Goal: Download file/media

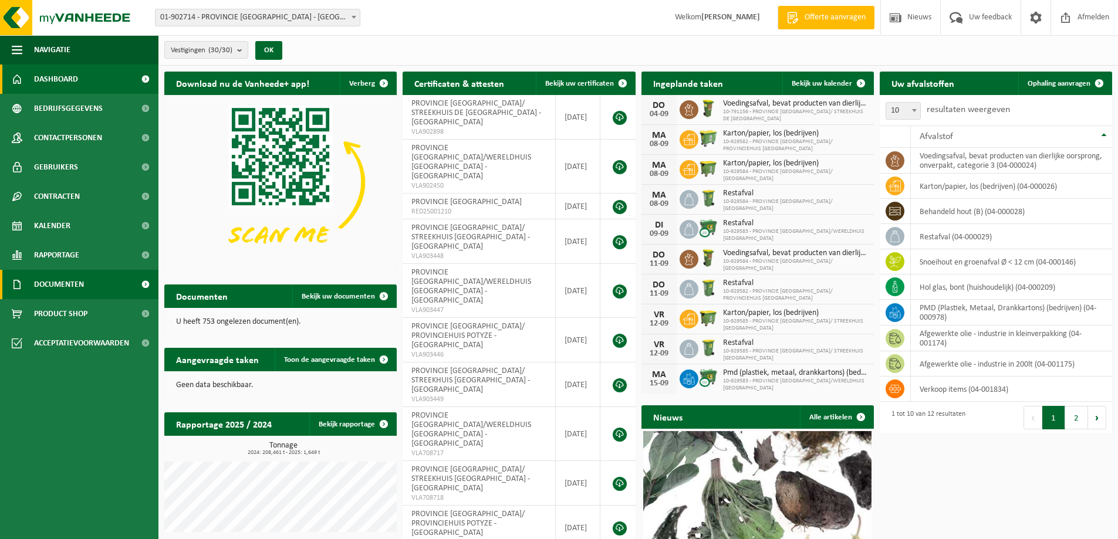
click at [70, 286] on span "Documenten" at bounding box center [59, 284] width 50 height 29
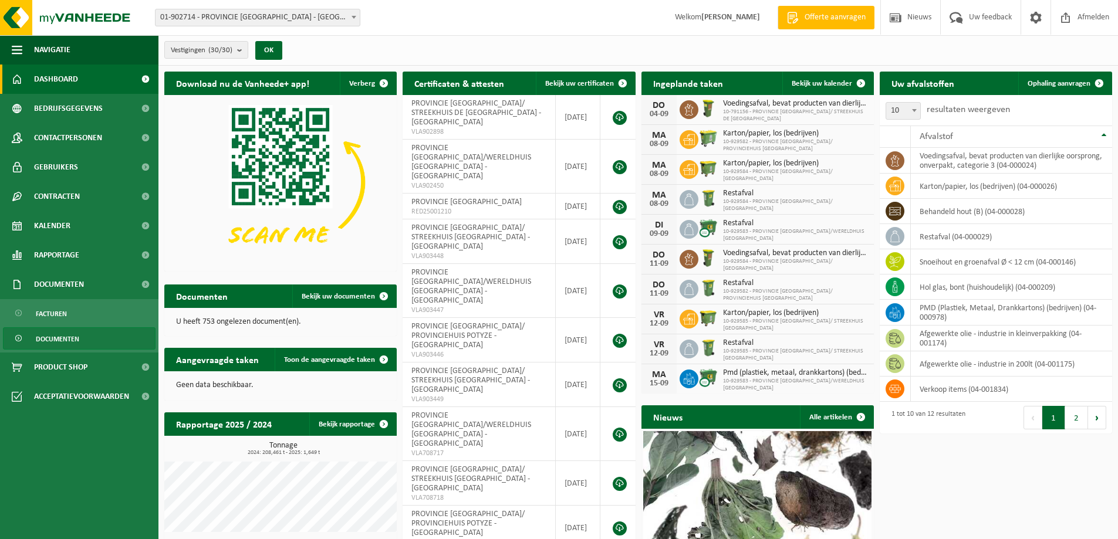
click at [66, 338] on span "Documenten" at bounding box center [57, 339] width 43 height 22
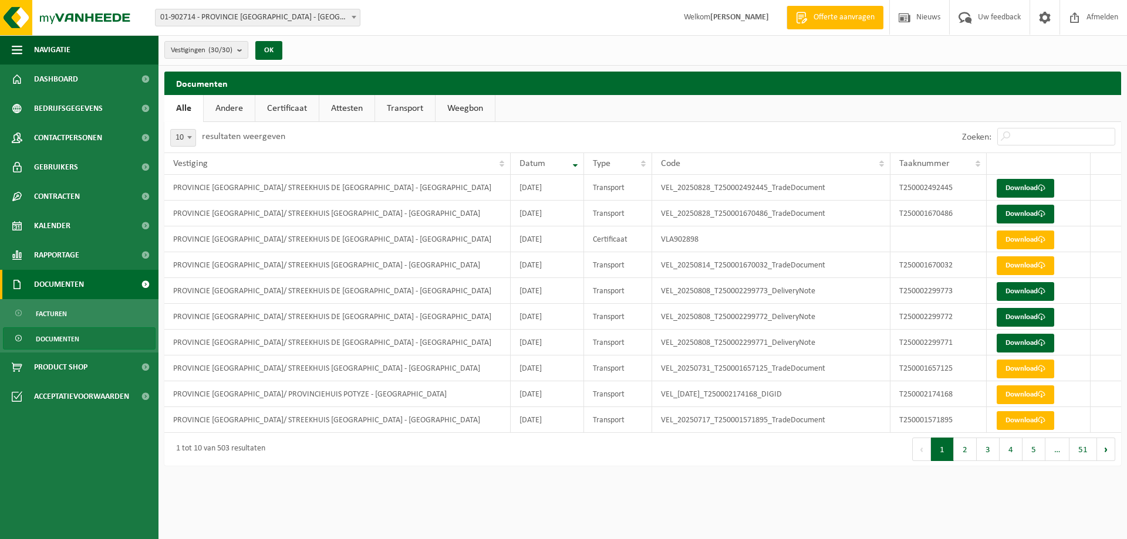
click at [58, 291] on span "Documenten" at bounding box center [59, 284] width 50 height 29
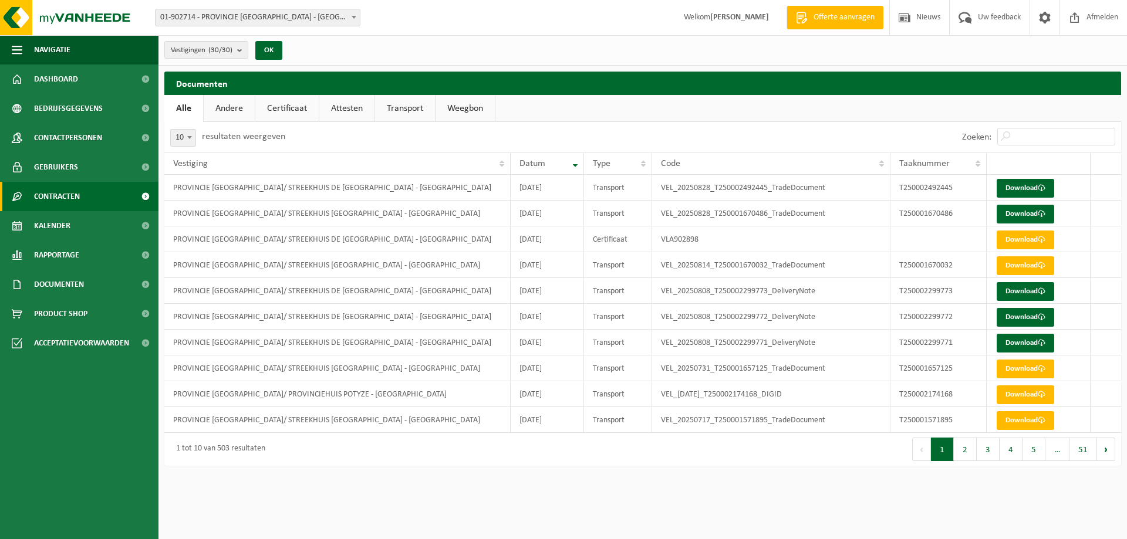
click at [53, 198] on span "Contracten" at bounding box center [57, 196] width 46 height 29
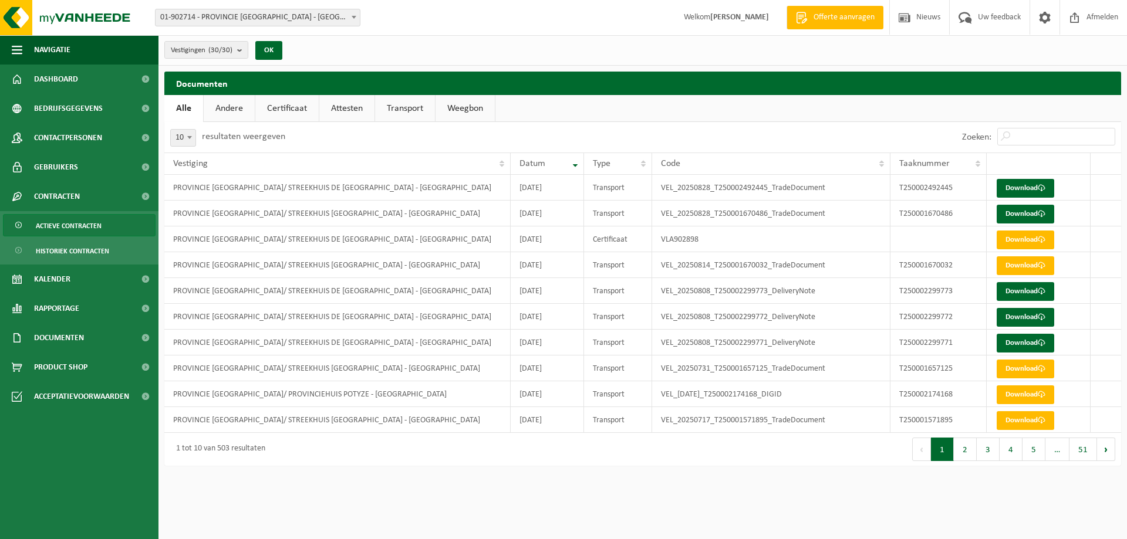
click at [58, 222] on span "Actieve contracten" at bounding box center [69, 226] width 66 height 22
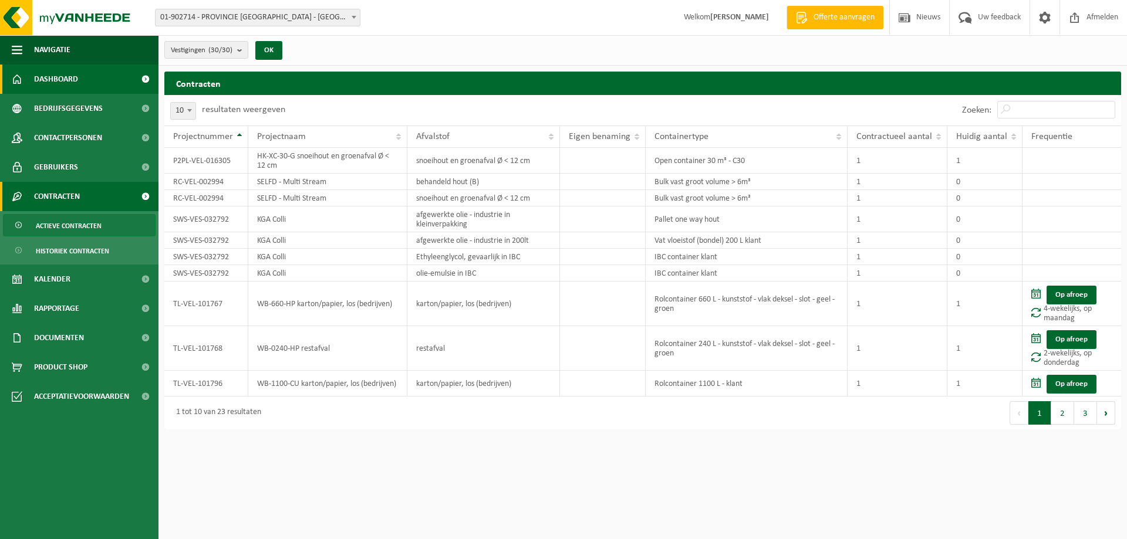
click at [71, 84] on span "Dashboard" at bounding box center [56, 79] width 44 height 29
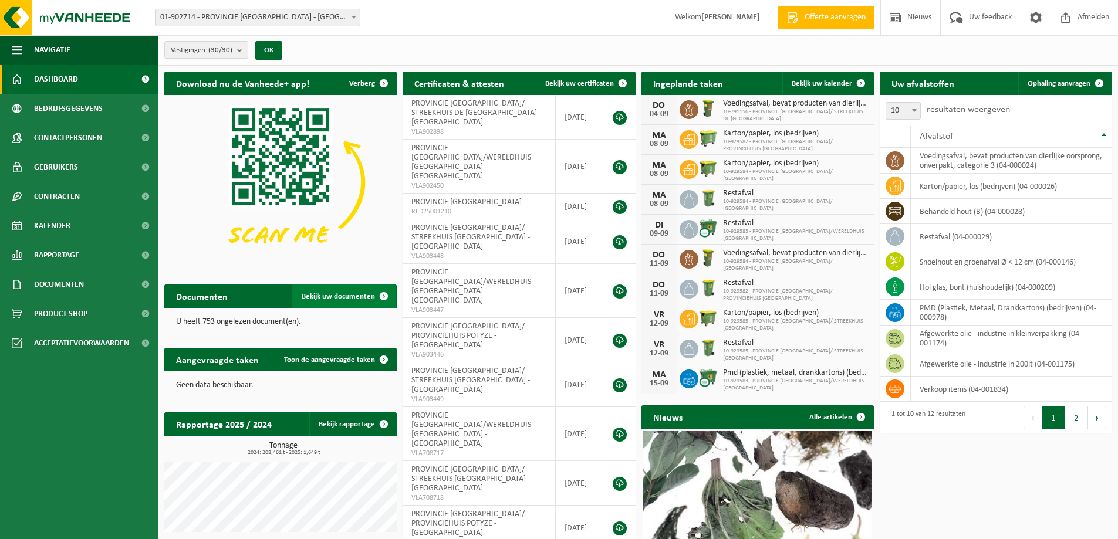
click at [368, 295] on span "Bekijk uw documenten" at bounding box center [338, 297] width 73 height 8
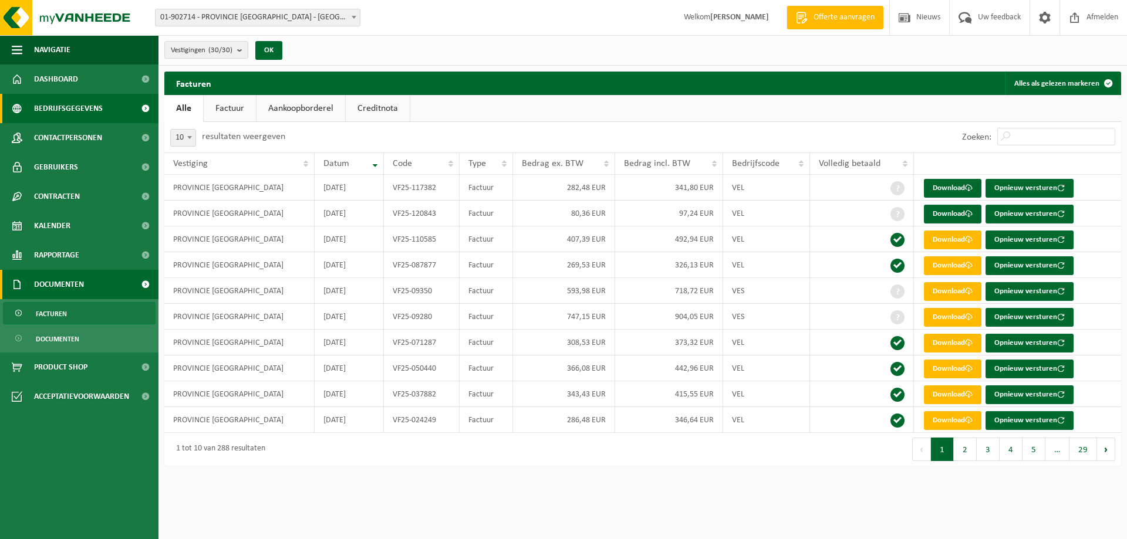
click at [94, 113] on span "Bedrijfsgegevens" at bounding box center [68, 108] width 69 height 29
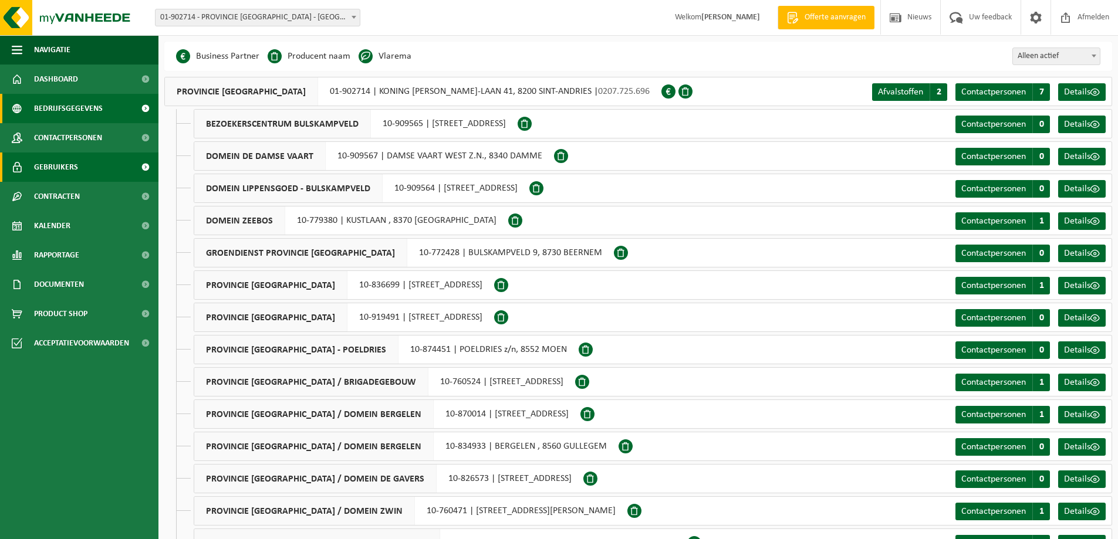
click at [123, 170] on link "Gebruikers" at bounding box center [79, 167] width 158 height 29
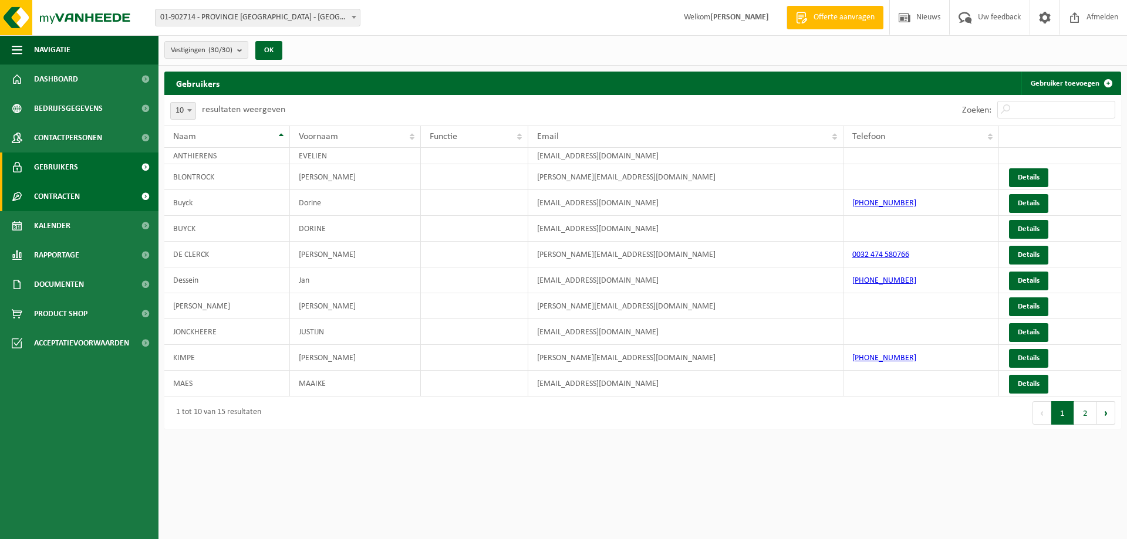
click at [114, 201] on link "Contracten" at bounding box center [79, 196] width 158 height 29
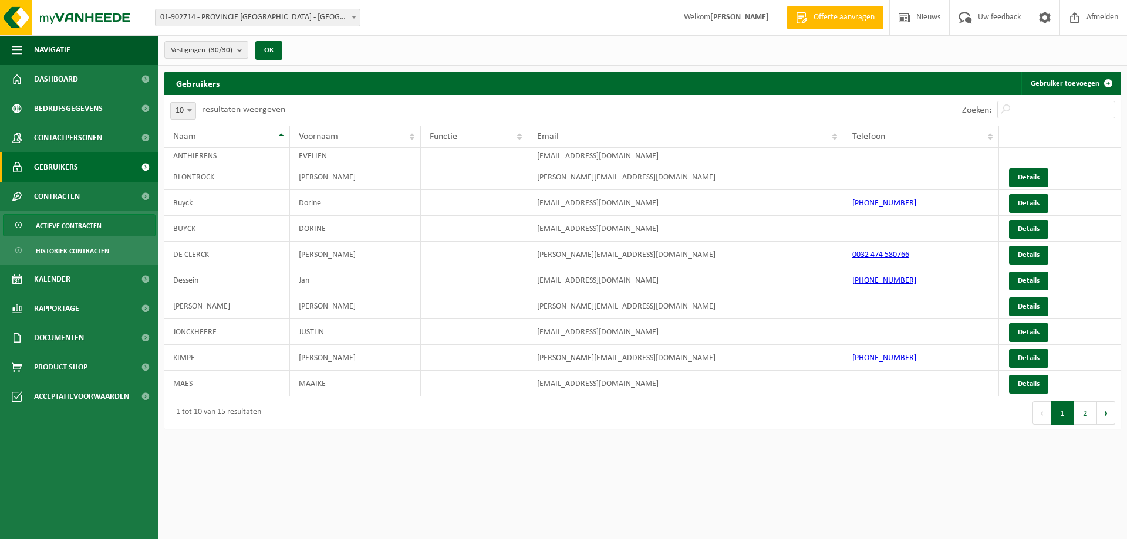
click at [111, 225] on link "Actieve contracten" at bounding box center [79, 225] width 153 height 22
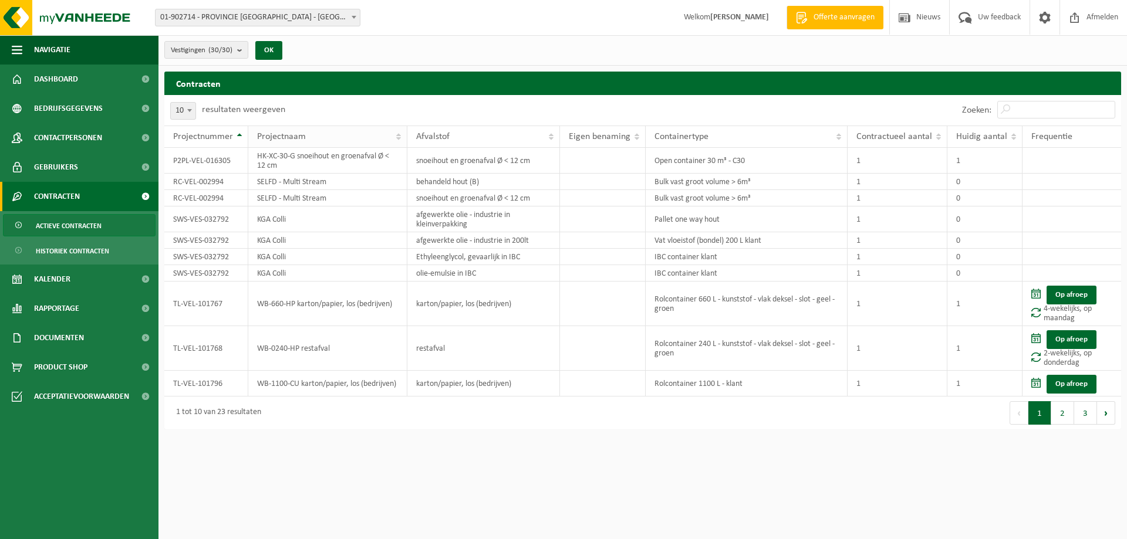
click at [286, 138] on span "Projectnaam" at bounding box center [281, 136] width 49 height 9
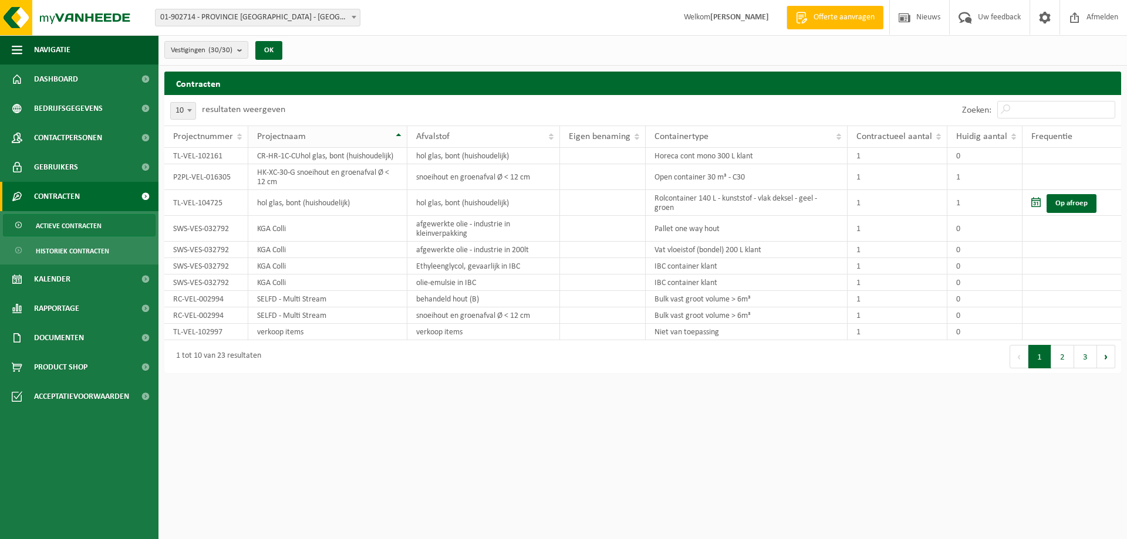
click at [286, 138] on span "Projectnaam" at bounding box center [281, 136] width 49 height 9
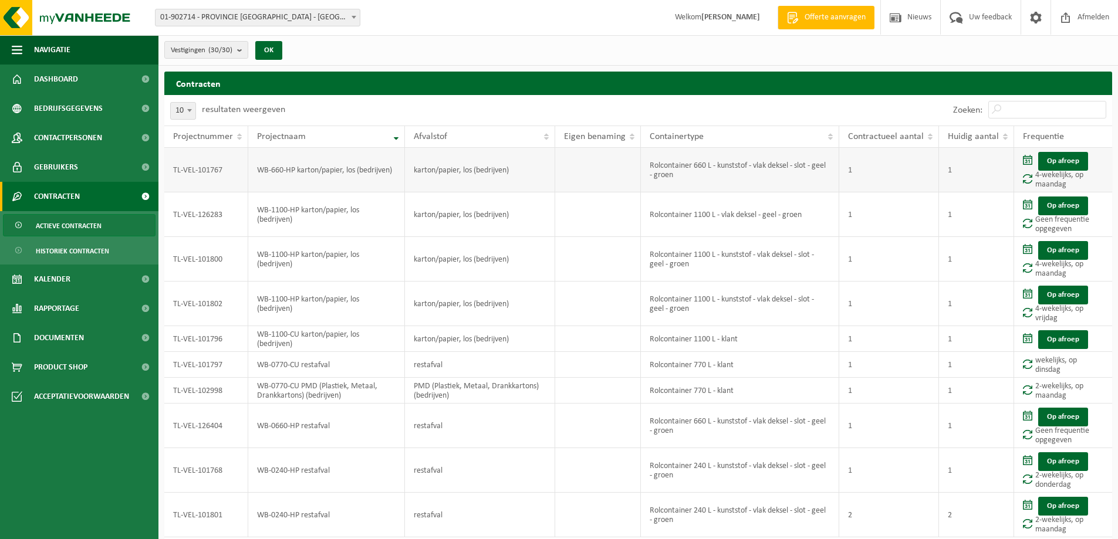
click at [508, 172] on td "karton/papier, los (bedrijven)" at bounding box center [480, 170] width 150 height 45
click at [103, 228] on link "Actieve contracten" at bounding box center [79, 225] width 153 height 22
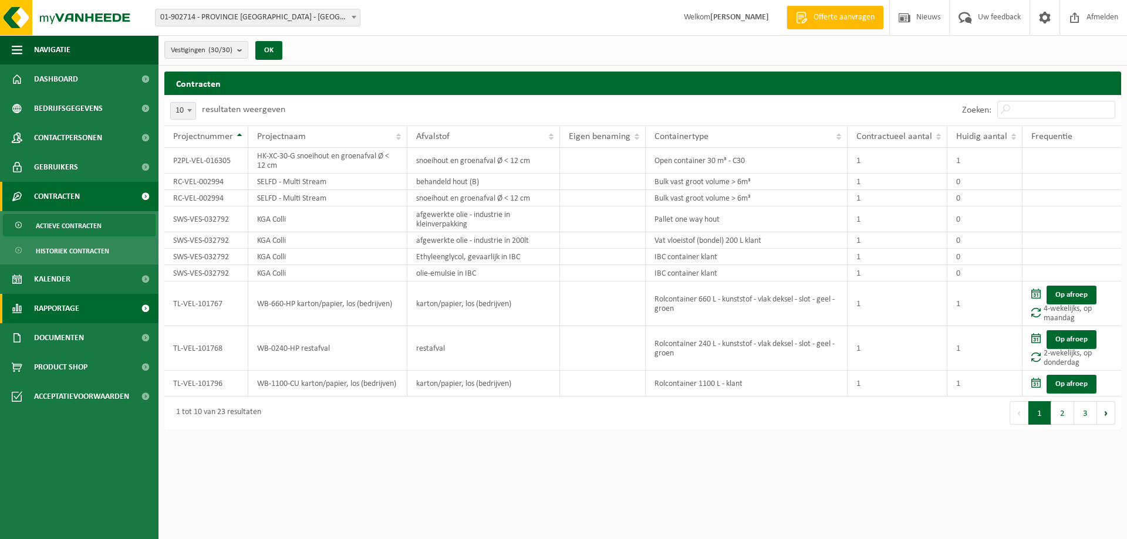
click at [79, 305] on span "Rapportage" at bounding box center [56, 308] width 45 height 29
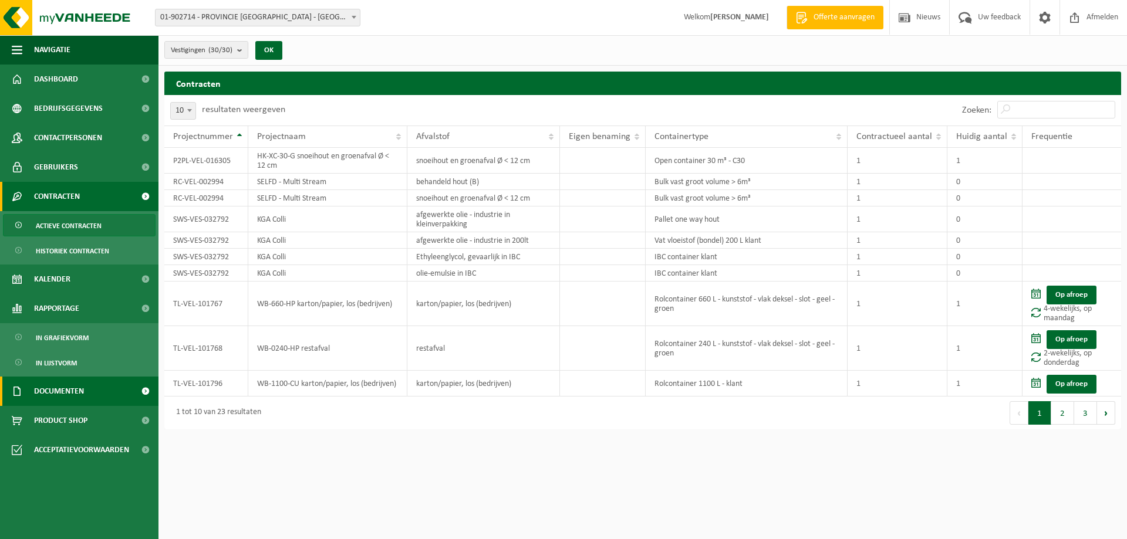
click at [73, 393] on span "Documenten" at bounding box center [59, 391] width 50 height 29
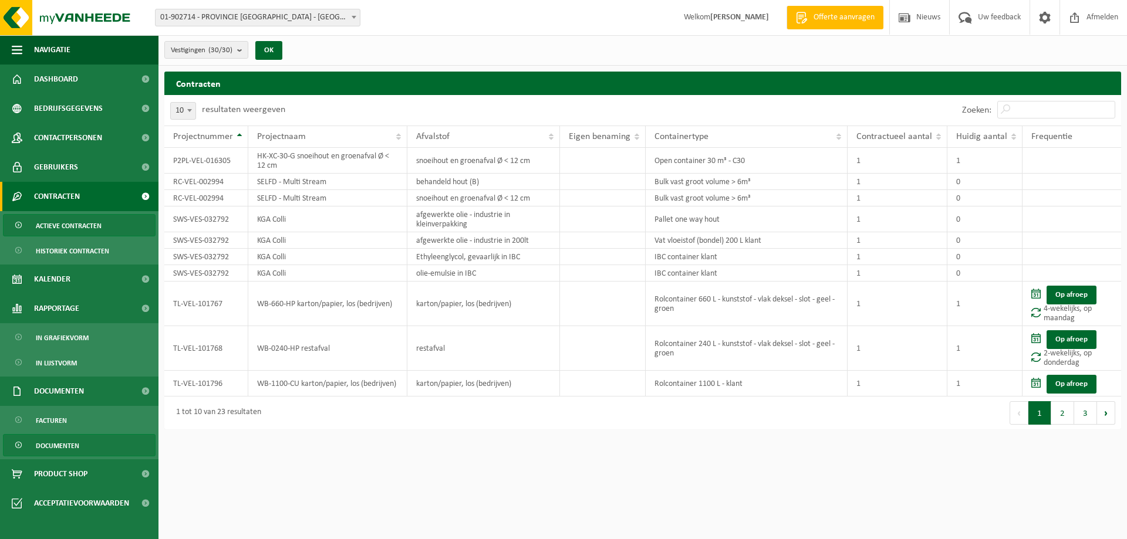
click at [79, 447] on link "Documenten" at bounding box center [79, 445] width 153 height 22
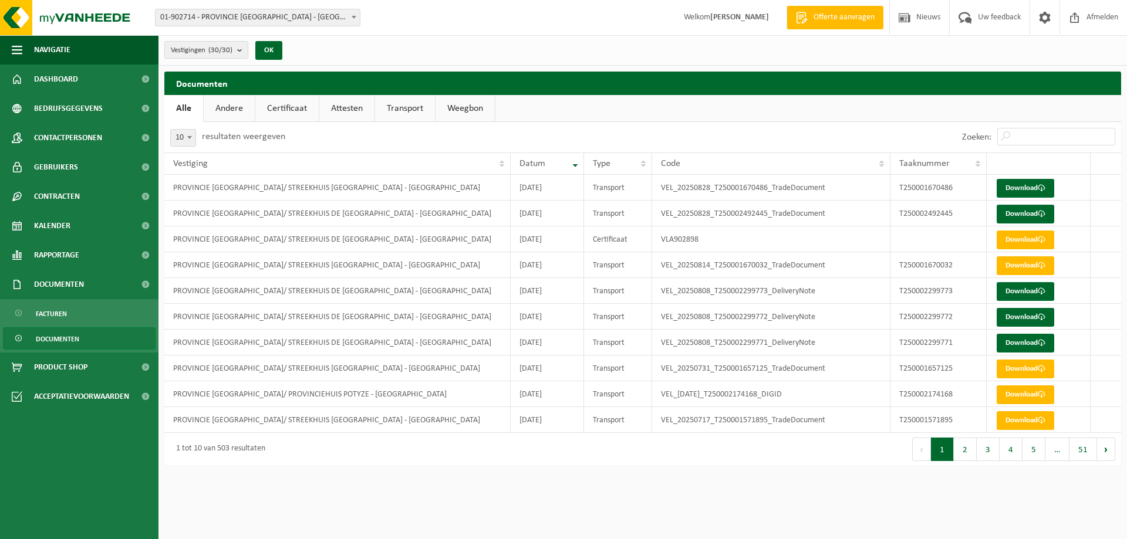
click at [348, 104] on link "Attesten" at bounding box center [346, 108] width 55 height 27
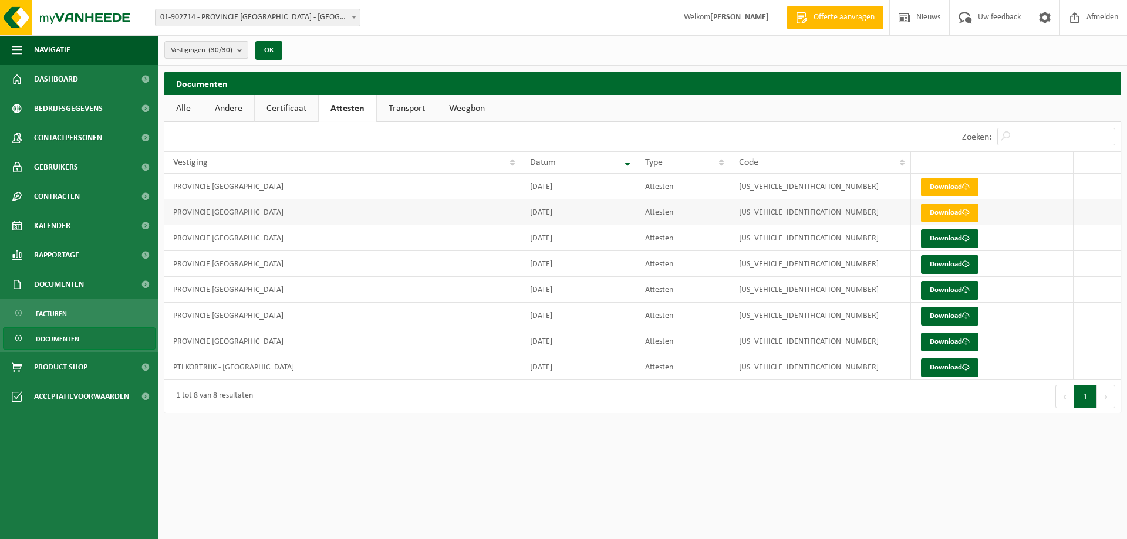
click at [321, 218] on td "PROVINCIE [GEOGRAPHIC_DATA]" at bounding box center [342, 213] width 357 height 26
click at [942, 214] on link "Download" at bounding box center [950, 213] width 58 height 19
click at [86, 337] on link "Documenten" at bounding box center [79, 338] width 153 height 22
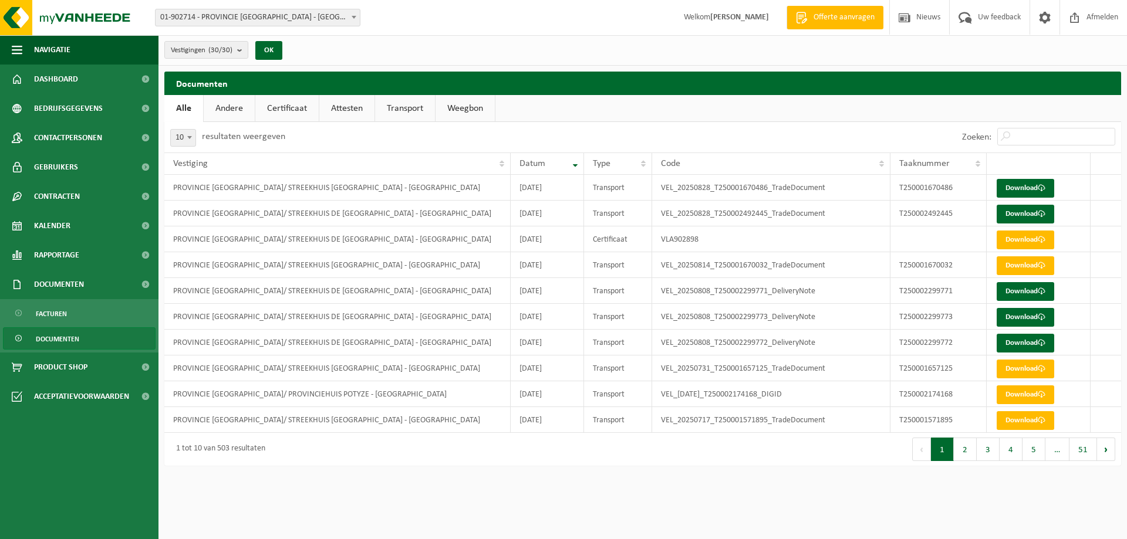
click at [271, 106] on link "Certificaat" at bounding box center [286, 108] width 63 height 27
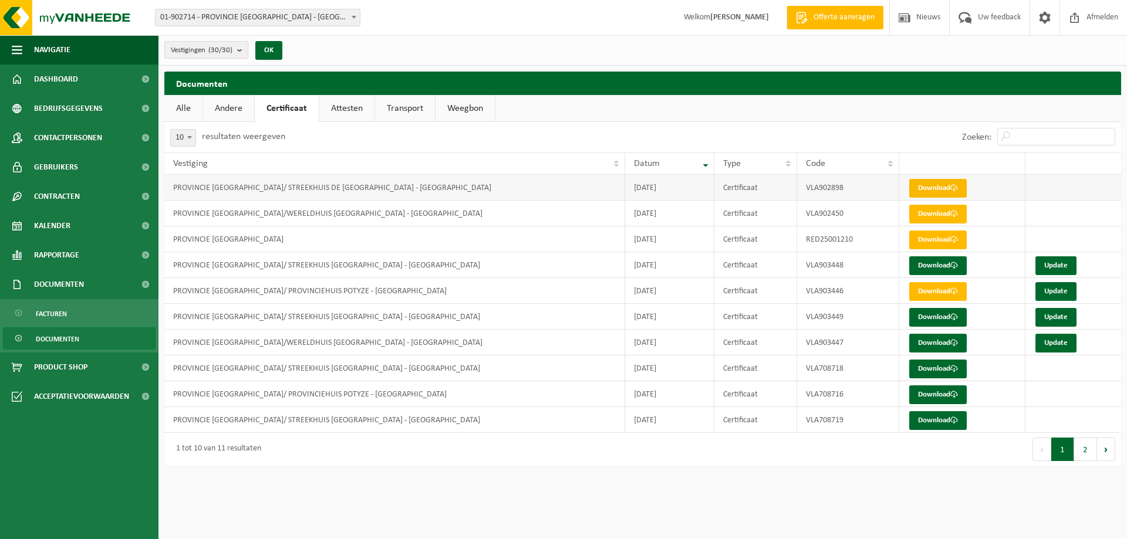
click at [947, 185] on link "Download" at bounding box center [938, 188] width 58 height 19
